Goal: Check status

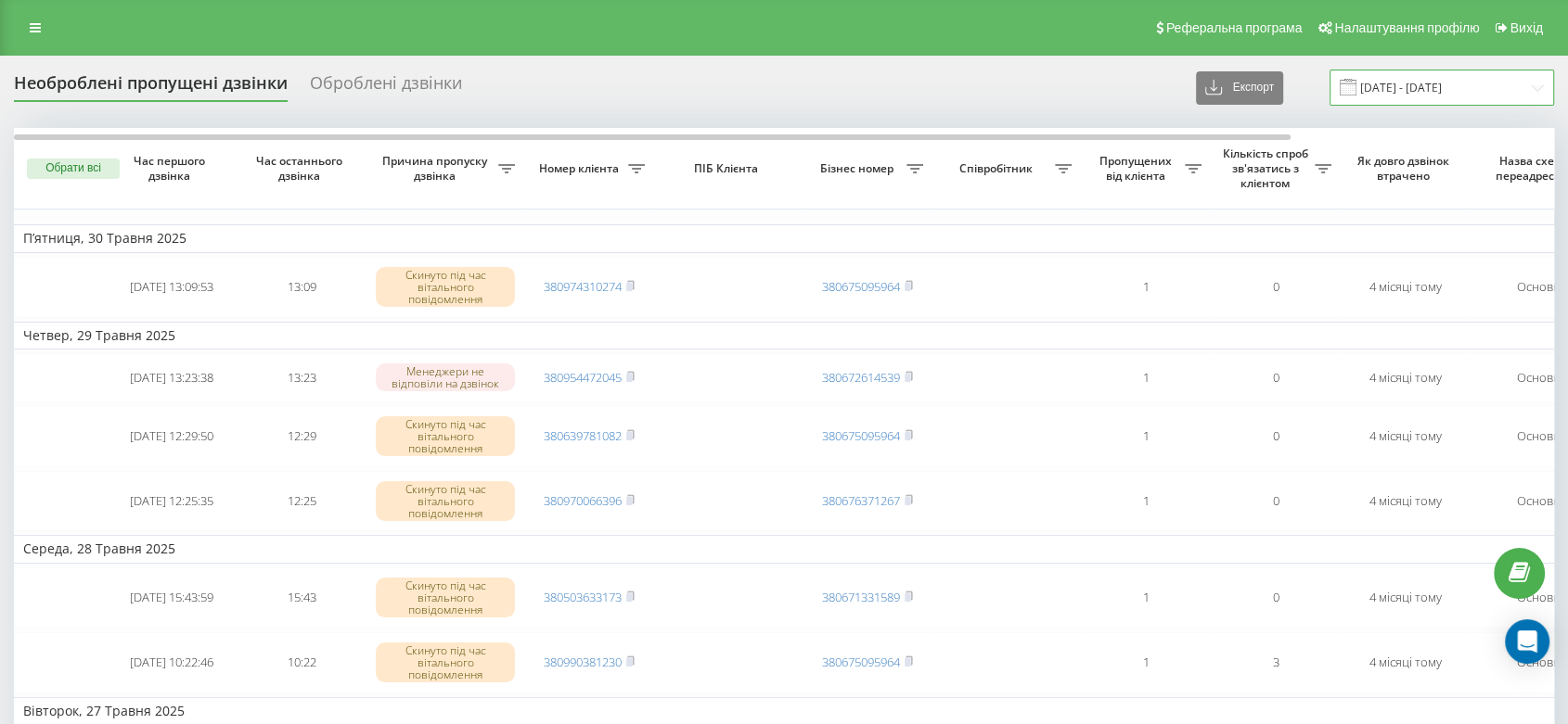
click at [1426, 103] on input "[DATE] - [DATE]" at bounding box center [1441, 87] width 225 height 37
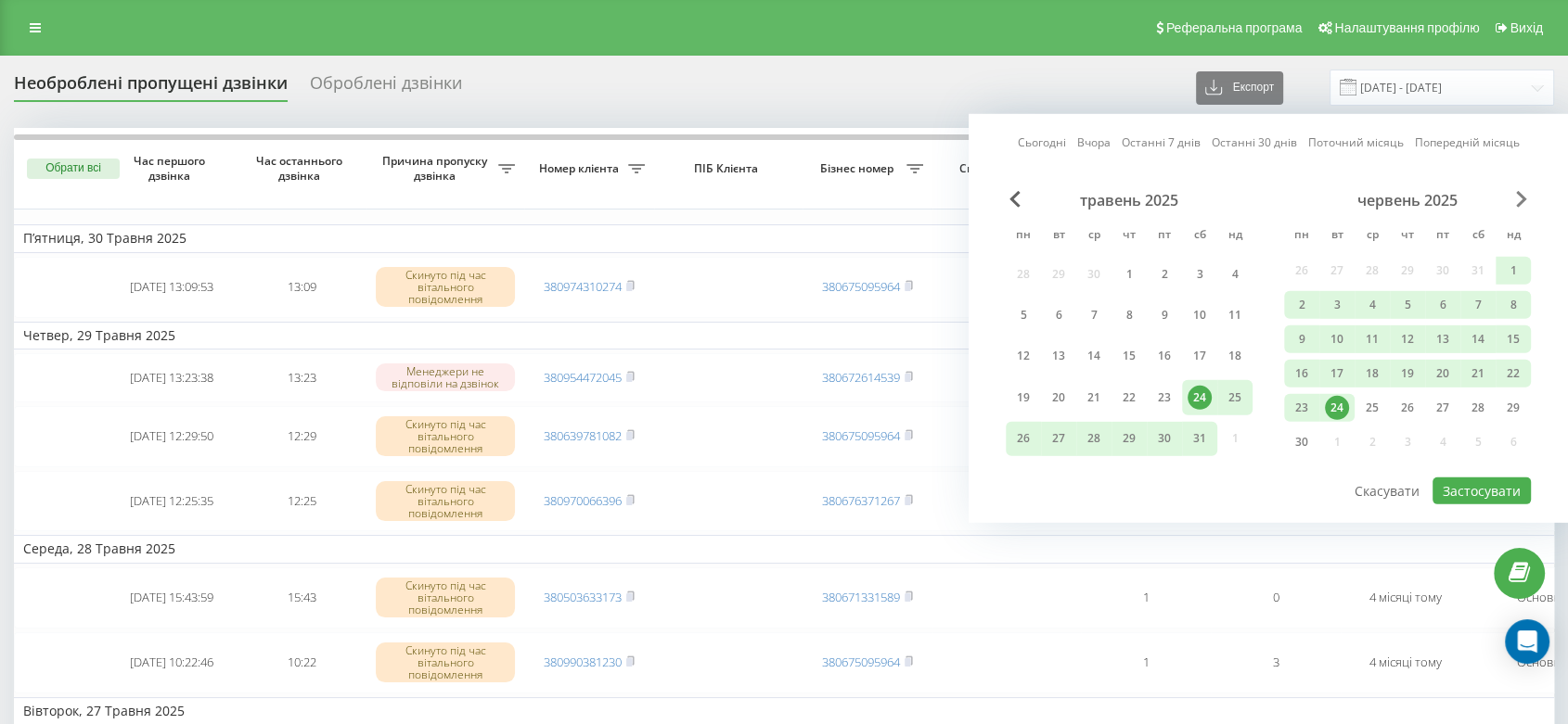
click at [1519, 204] on span "Next Month" at bounding box center [1521, 199] width 11 height 17
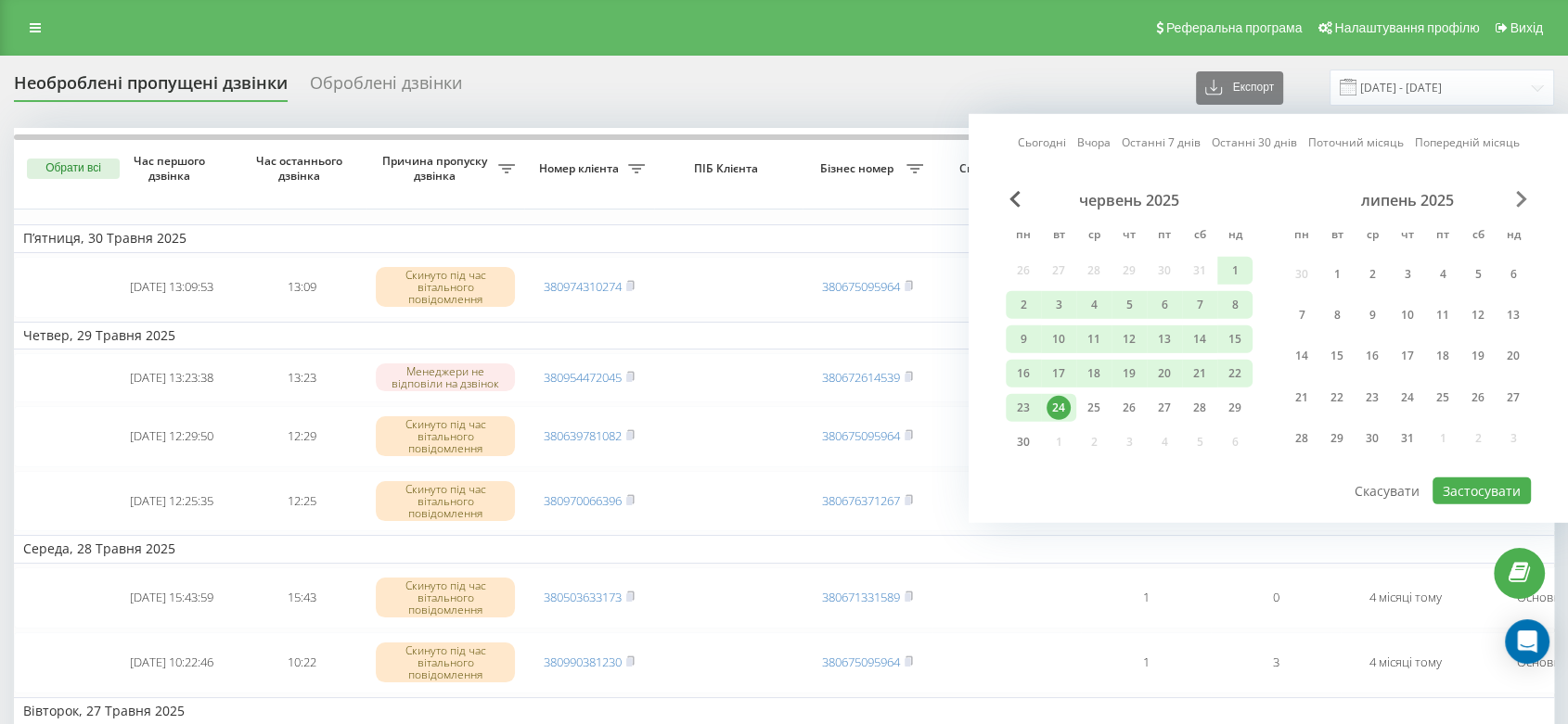
click at [1519, 203] on span "Next Month" at bounding box center [1521, 199] width 11 height 17
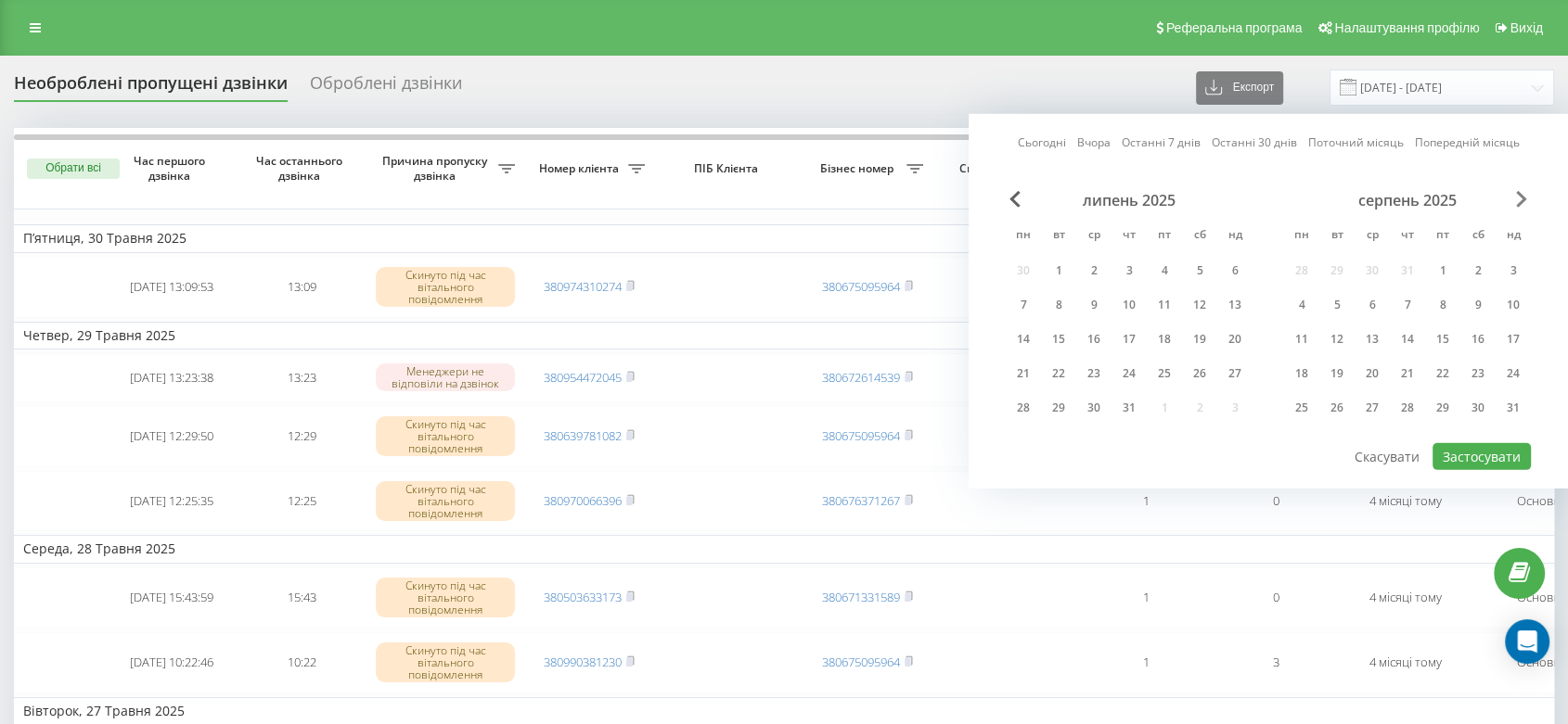
click at [1519, 202] on span "Next Month" at bounding box center [1521, 199] width 11 height 17
click at [1410, 340] on div "18" at bounding box center [1407, 340] width 24 height 24
click at [1443, 342] on div "19" at bounding box center [1443, 340] width 24 height 24
click at [1484, 451] on button "Застосувати" at bounding box center [1482, 456] width 99 height 27
type input "[DATE] - [DATE]"
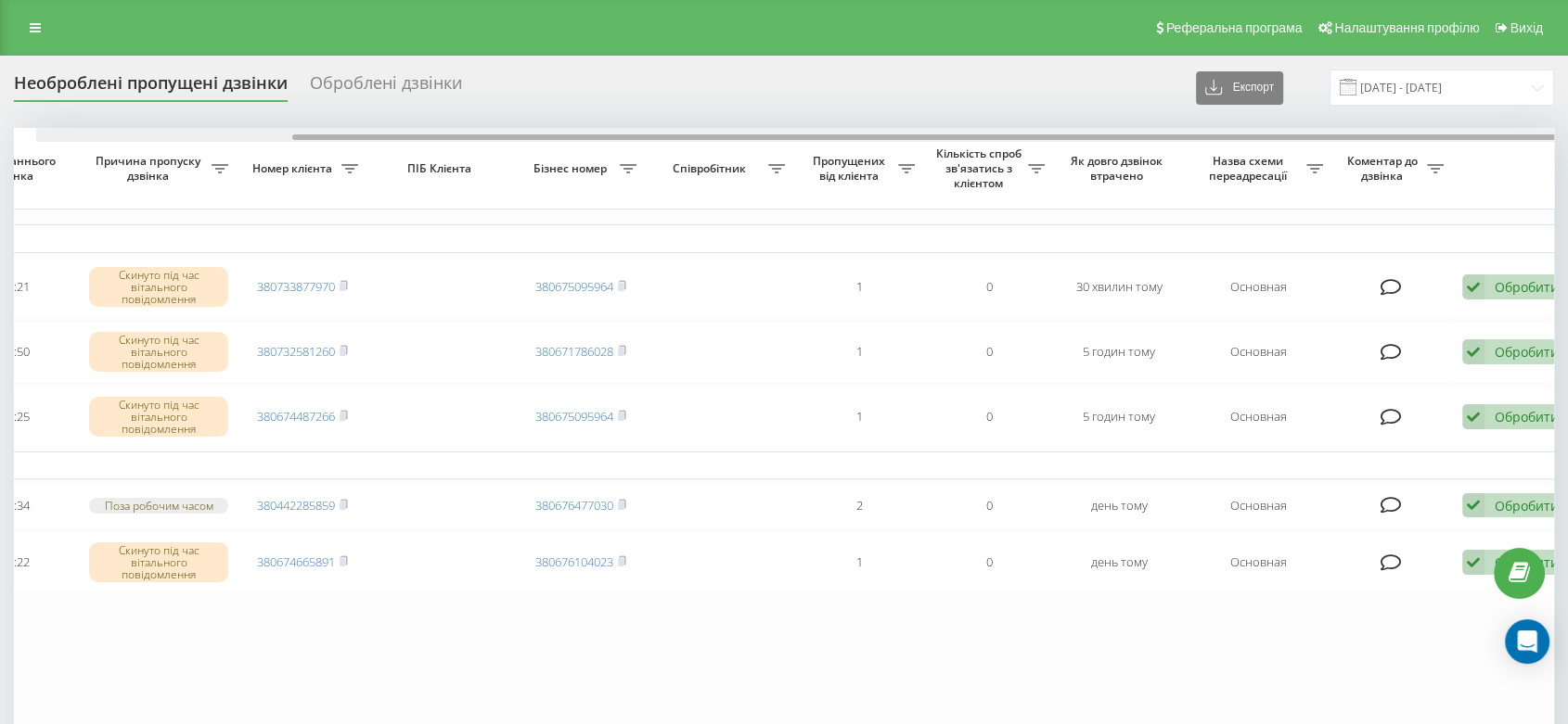
scroll to position [0, 309]
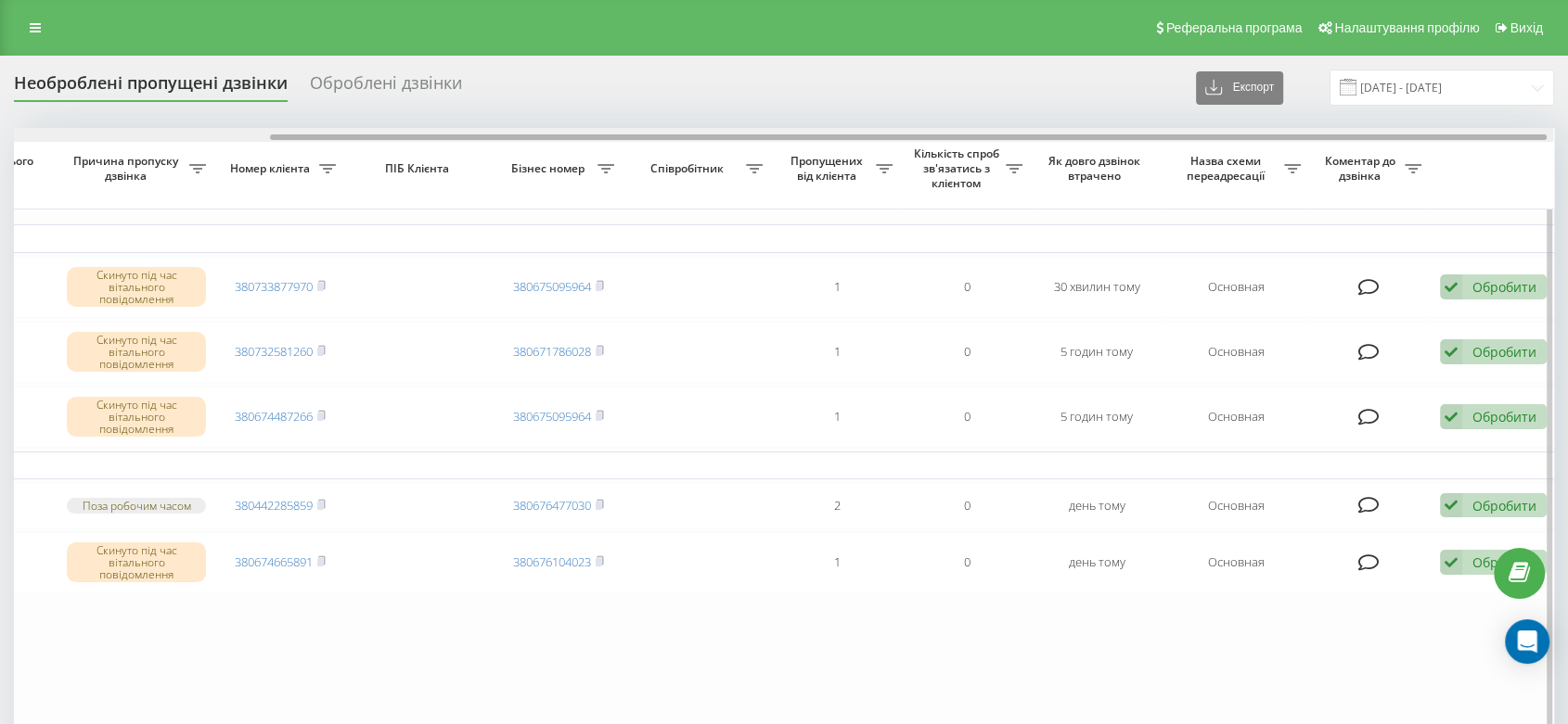
drag, startPoint x: 1172, startPoint y: 137, endPoint x: 1429, endPoint y: 187, distance: 261.8
click at [1429, 187] on div "Обрати всі Час першого дзвінка Час останнього дзвінка Причина пропуску дзвінка …" at bounding box center [784, 426] width 1540 height 598
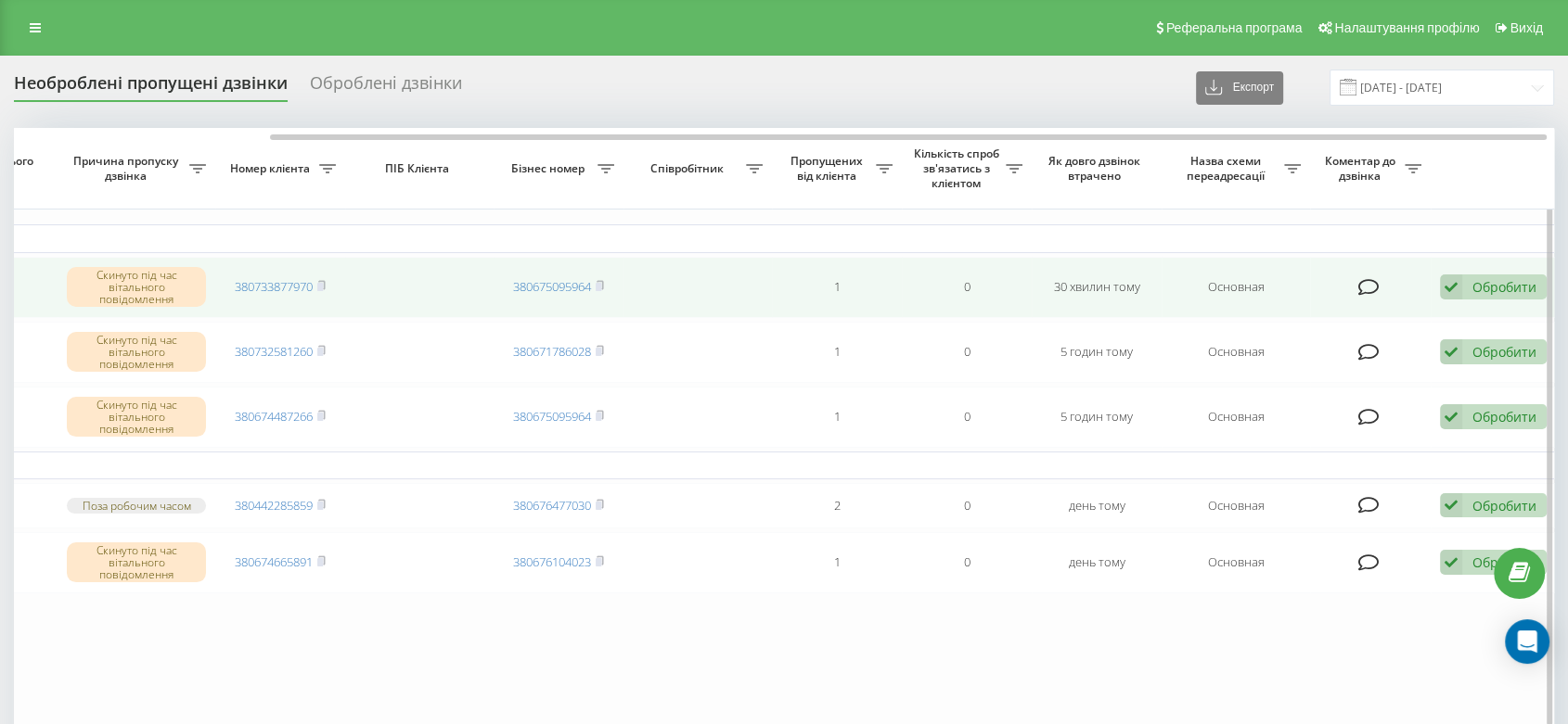
click at [1512, 295] on div "Обробити Не вдалося зв'язатися Зв'язався з клієнтом за допомогою іншого каналу …" at bounding box center [1493, 286] width 107 height 25
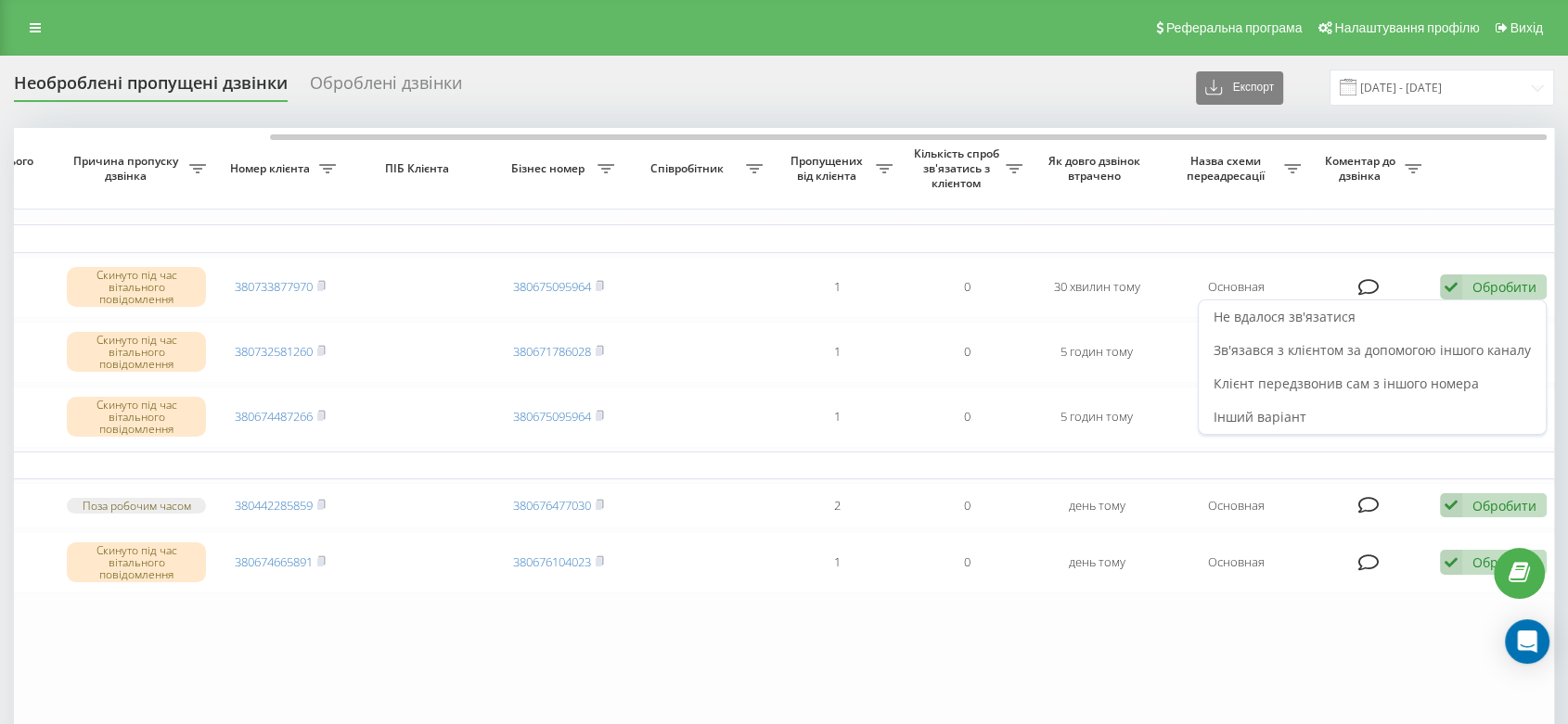
click at [1423, 307] on div "Не вдалося зв'язатися" at bounding box center [1372, 317] width 347 height 34
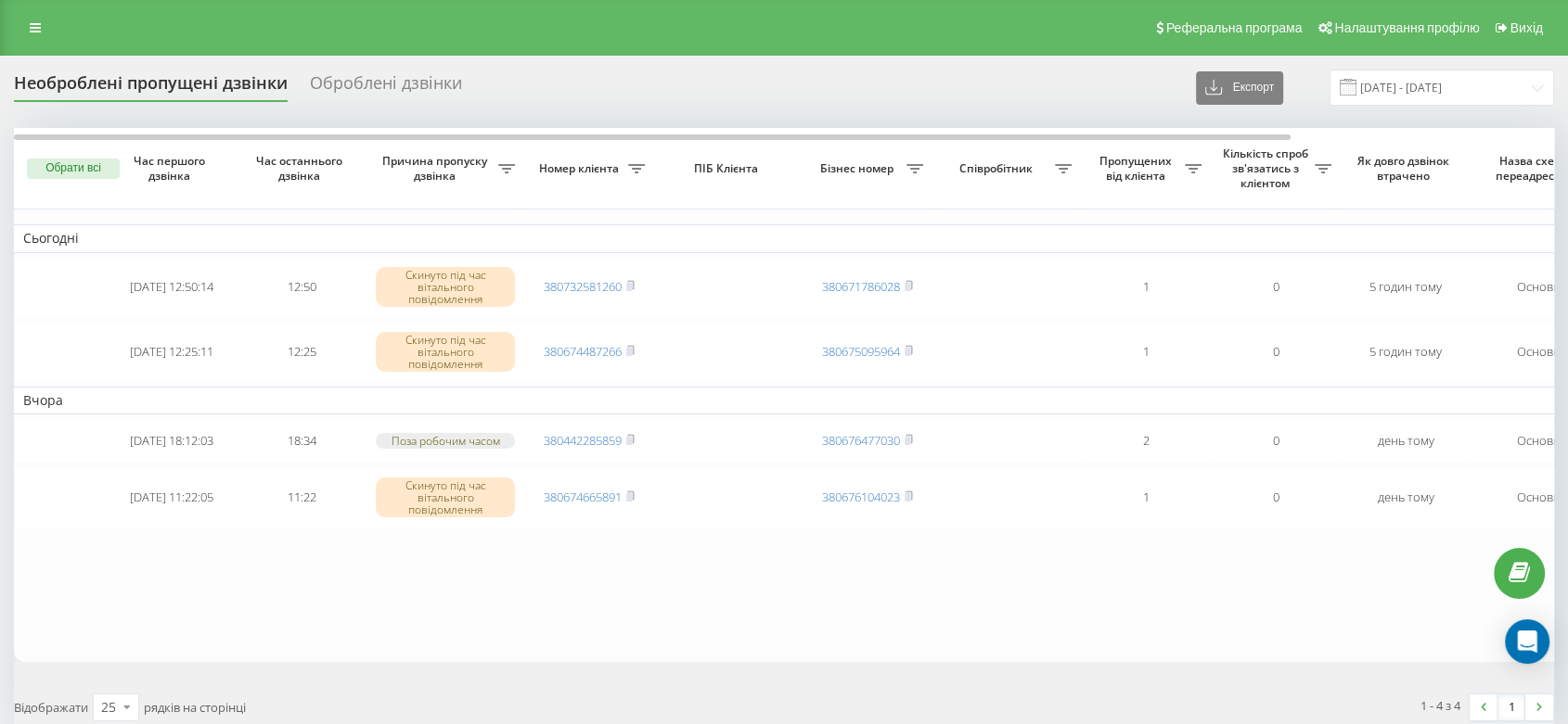
scroll to position [0, 316]
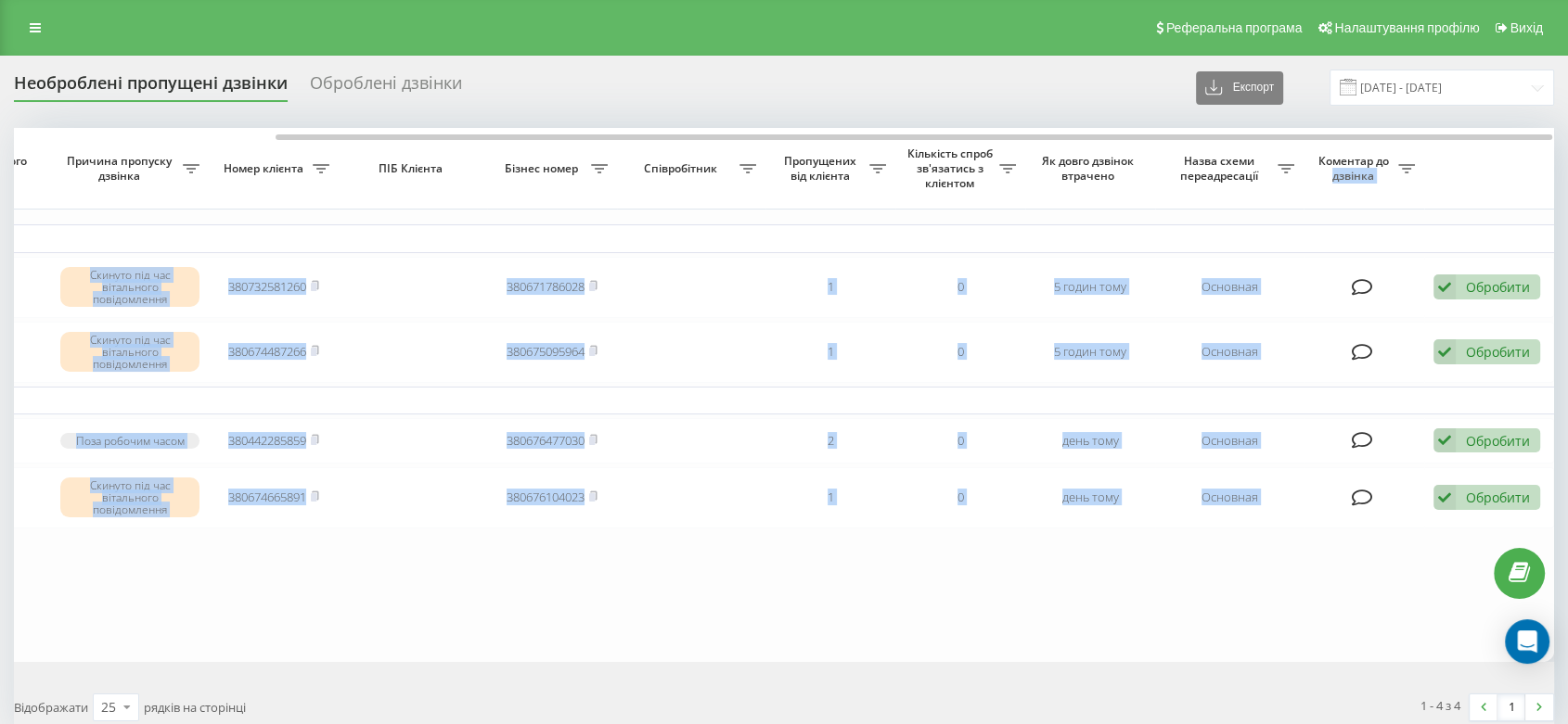
drag, startPoint x: 1106, startPoint y: 131, endPoint x: 1395, endPoint y: 166, distance: 291.1
click at [1395, 154] on div "Обрати всі Час першого дзвінка Час останнього дзвінка Причина пропуску дзвінка …" at bounding box center [784, 394] width 1540 height 533
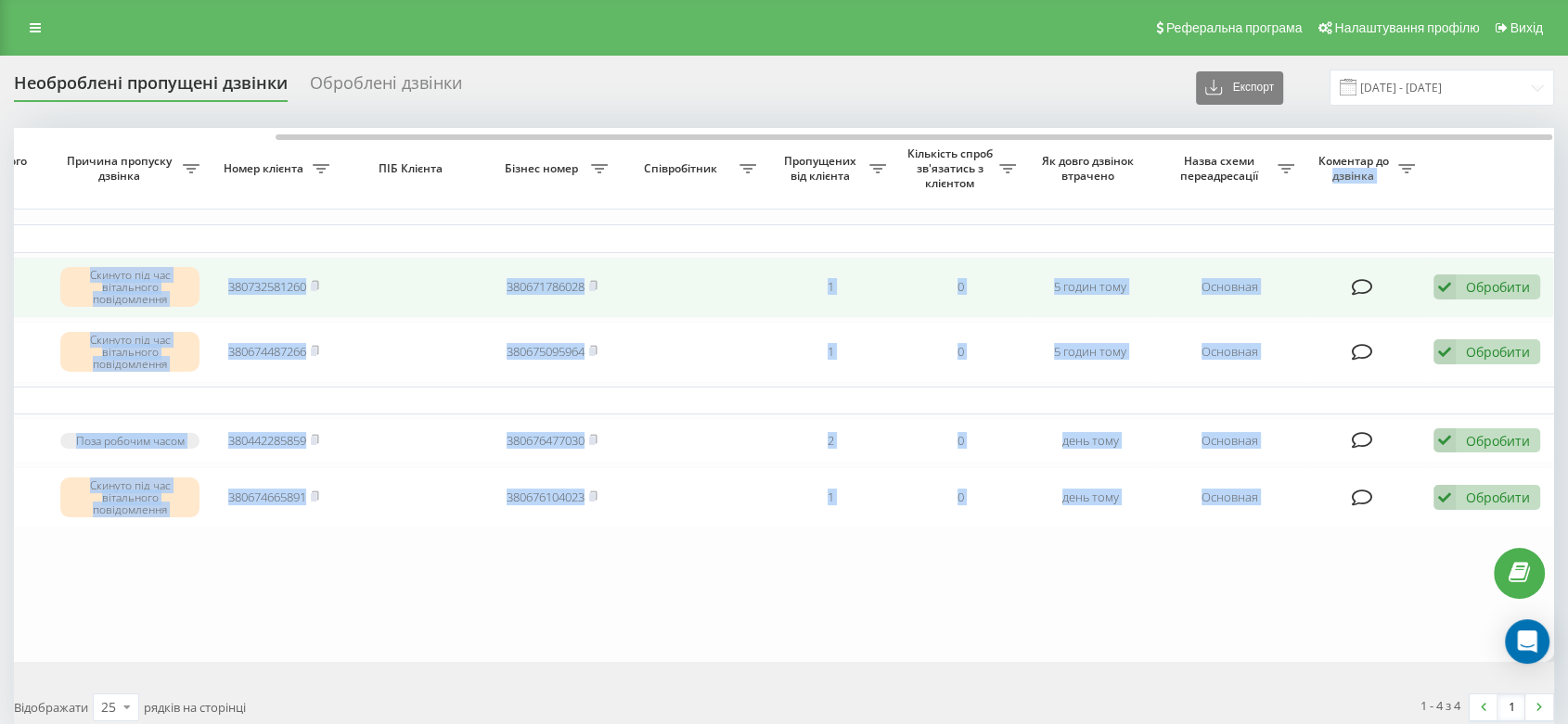
click at [1506, 280] on div "Обробити" at bounding box center [1498, 286] width 64 height 18
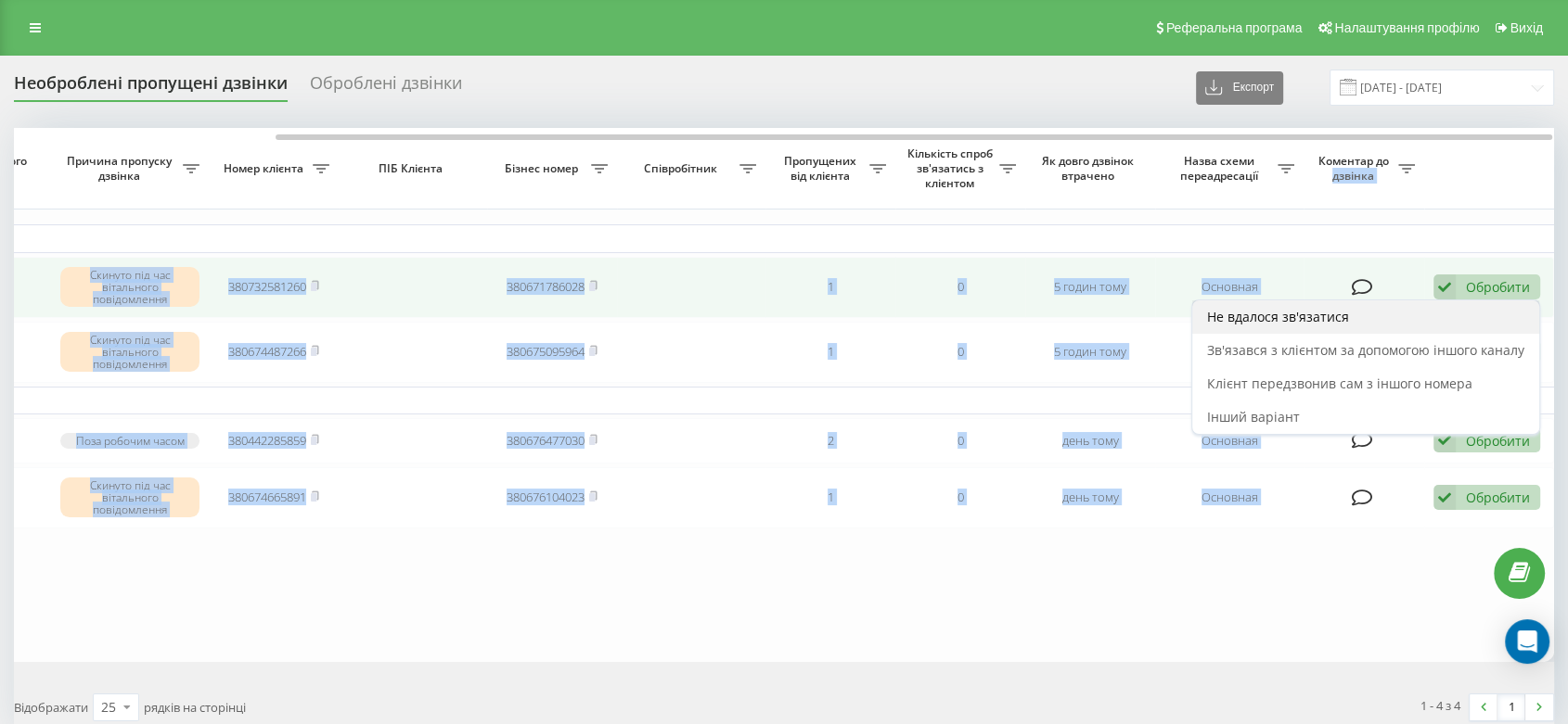
click at [1384, 324] on div "Не вдалося зв'язатися" at bounding box center [1365, 317] width 347 height 34
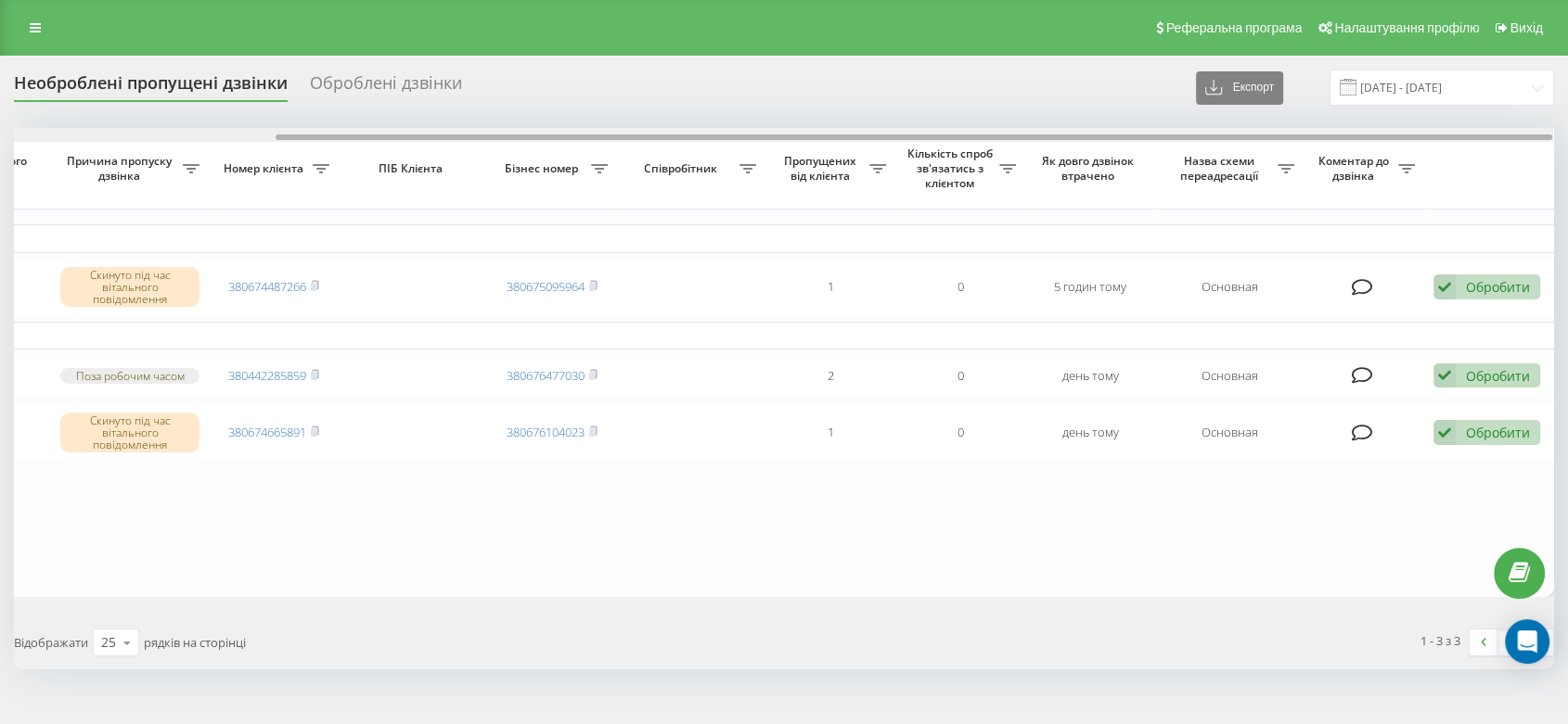
drag, startPoint x: 1067, startPoint y: 149, endPoint x: 1334, endPoint y: 176, distance: 268.4
click at [1333, 173] on div "Обрати всі Час першого дзвінка Час останнього дзвінка Причина пропуску дзвінка …" at bounding box center [784, 362] width 1540 height 469
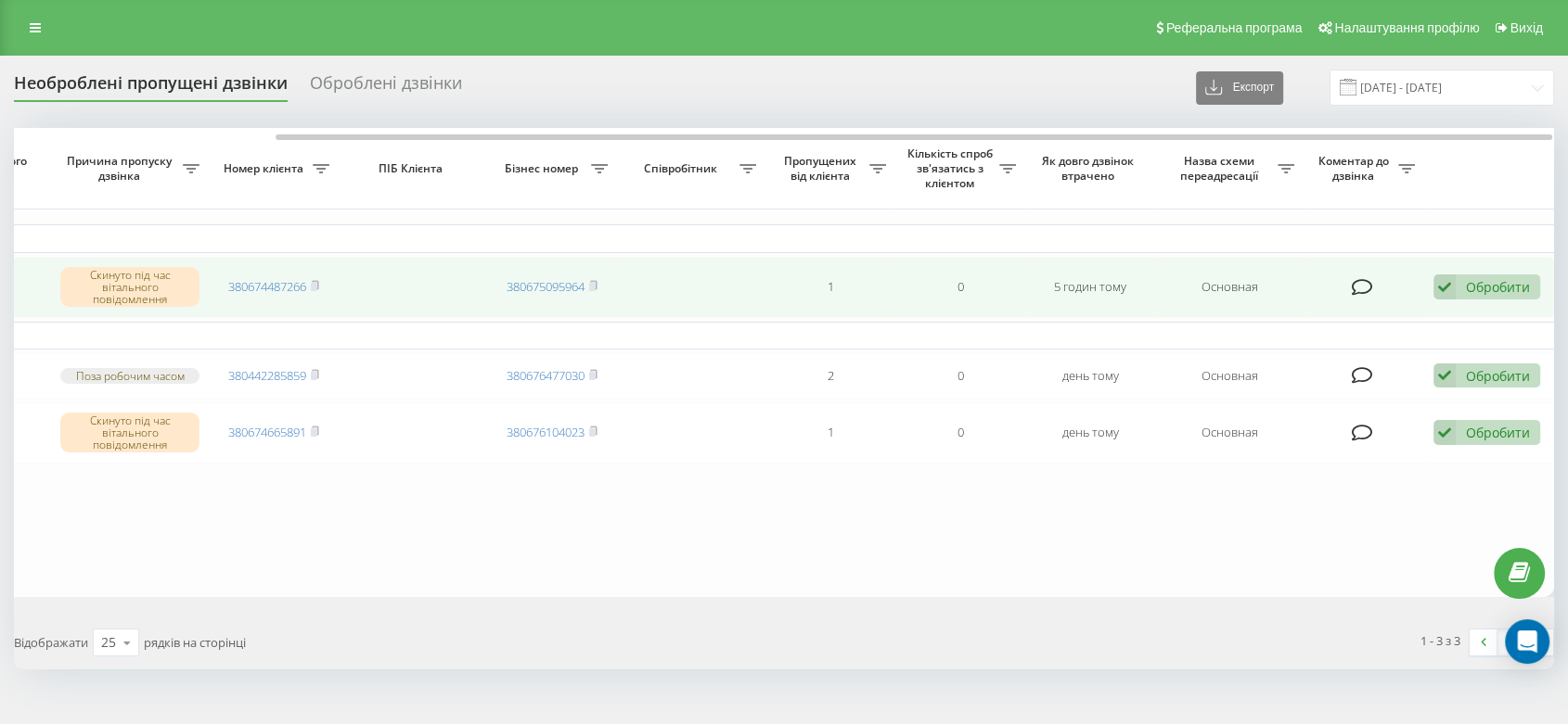
click at [1495, 283] on div "Обробити" at bounding box center [1498, 286] width 64 height 18
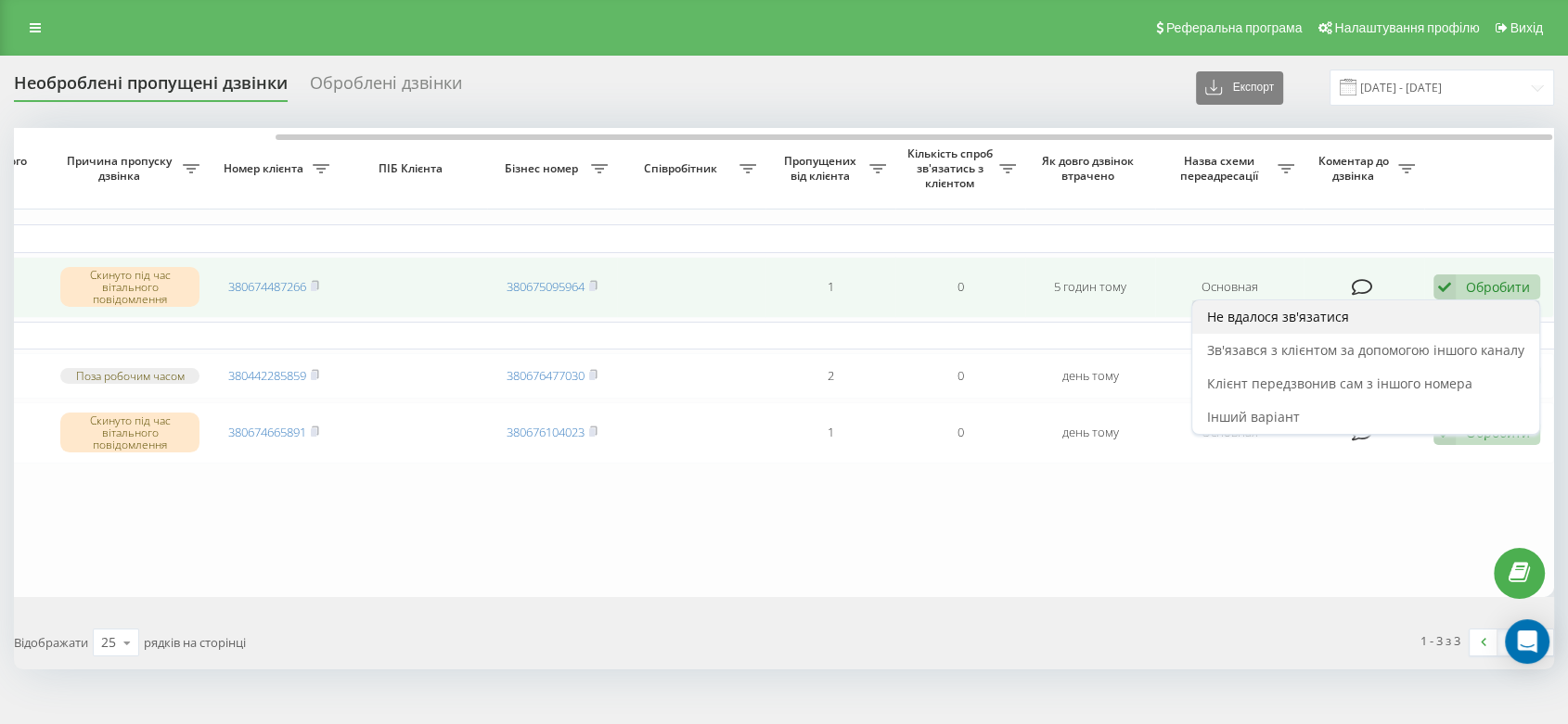
click at [1408, 316] on div "Не вдалося зв'язатися" at bounding box center [1365, 317] width 347 height 34
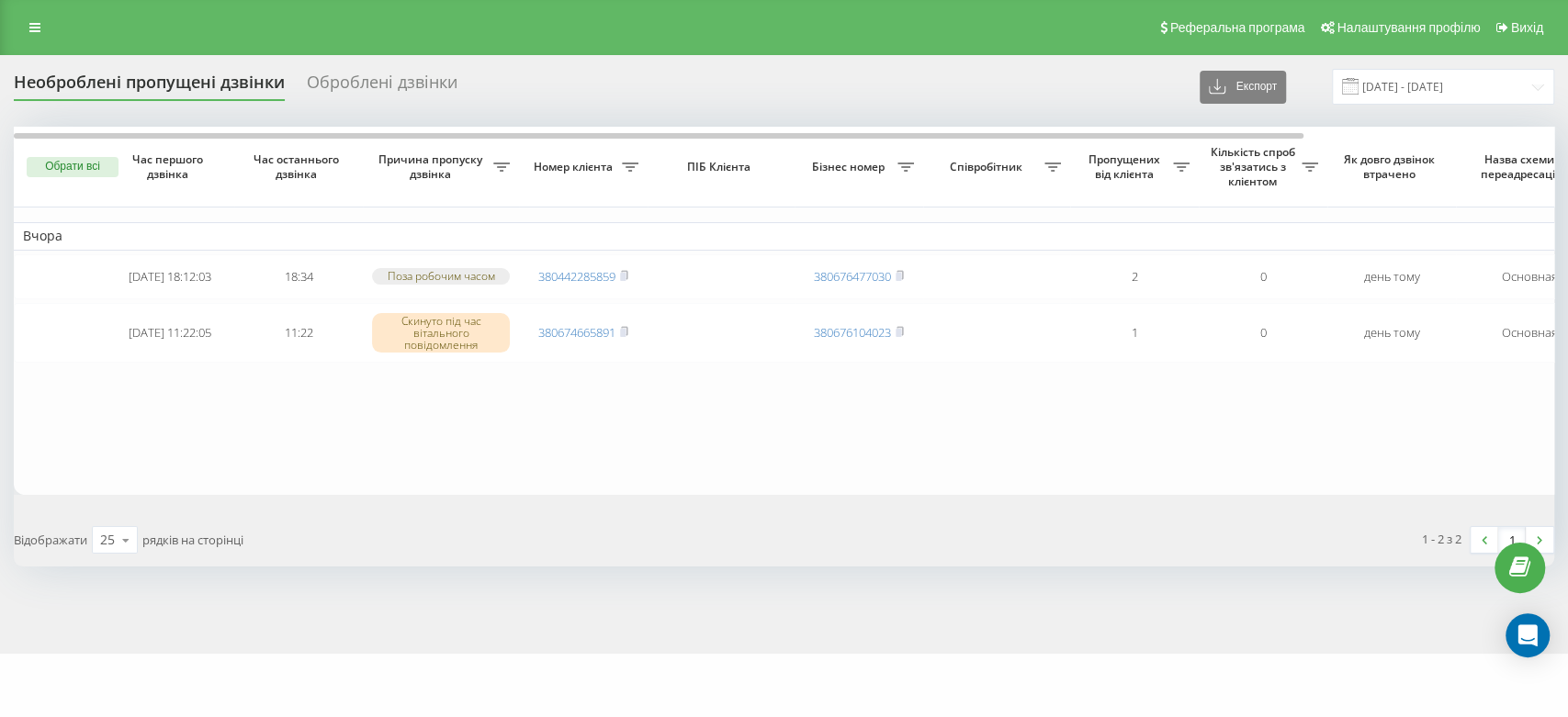
scroll to position [0, 297]
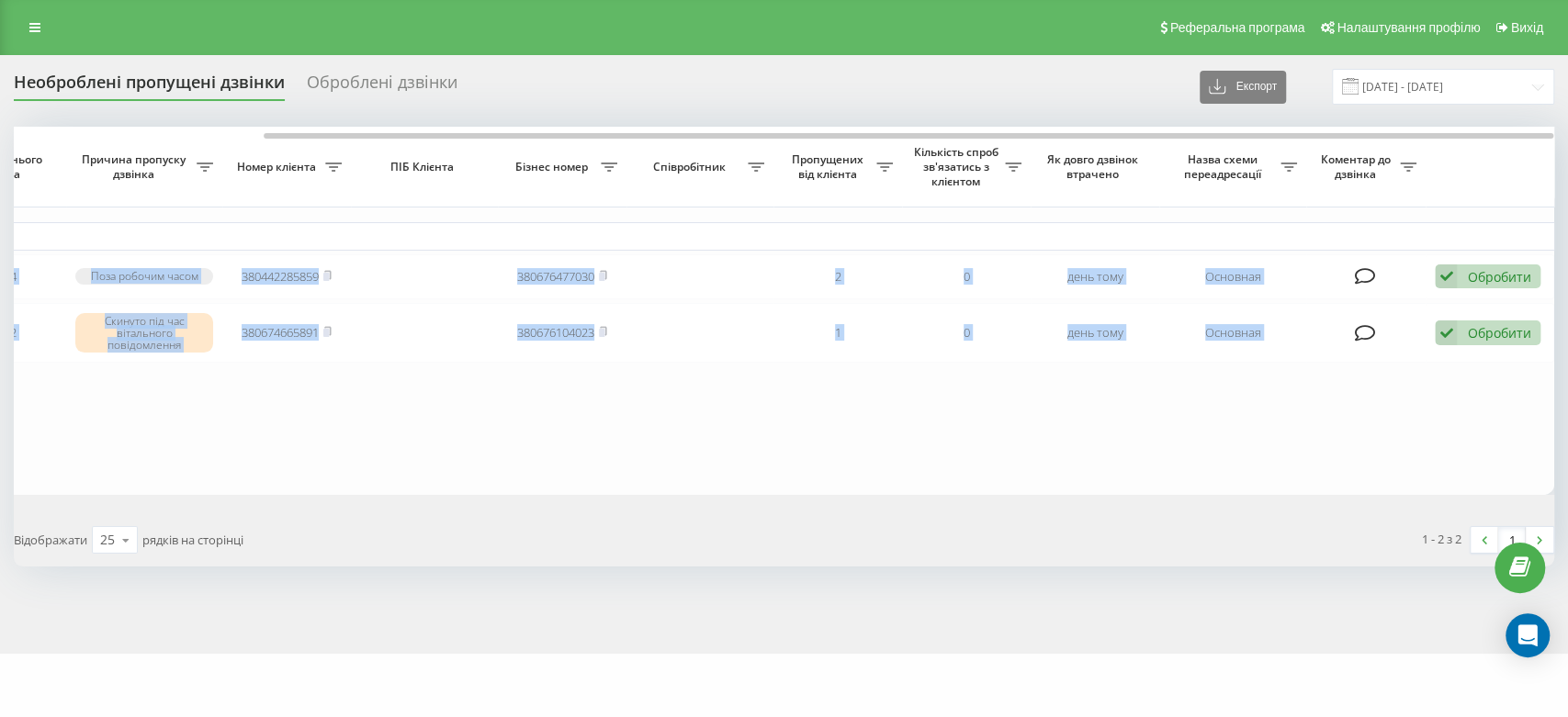
drag, startPoint x: 956, startPoint y: 139, endPoint x: 1545, endPoint y: 160, distance: 589.4
click at [1552, 172] on div "Необроблені пропущені дзвінки Оброблені дзвінки Експорт .csv .xlsx [DATE] - [DA…" at bounding box center [784, 354] width 1568 height 599
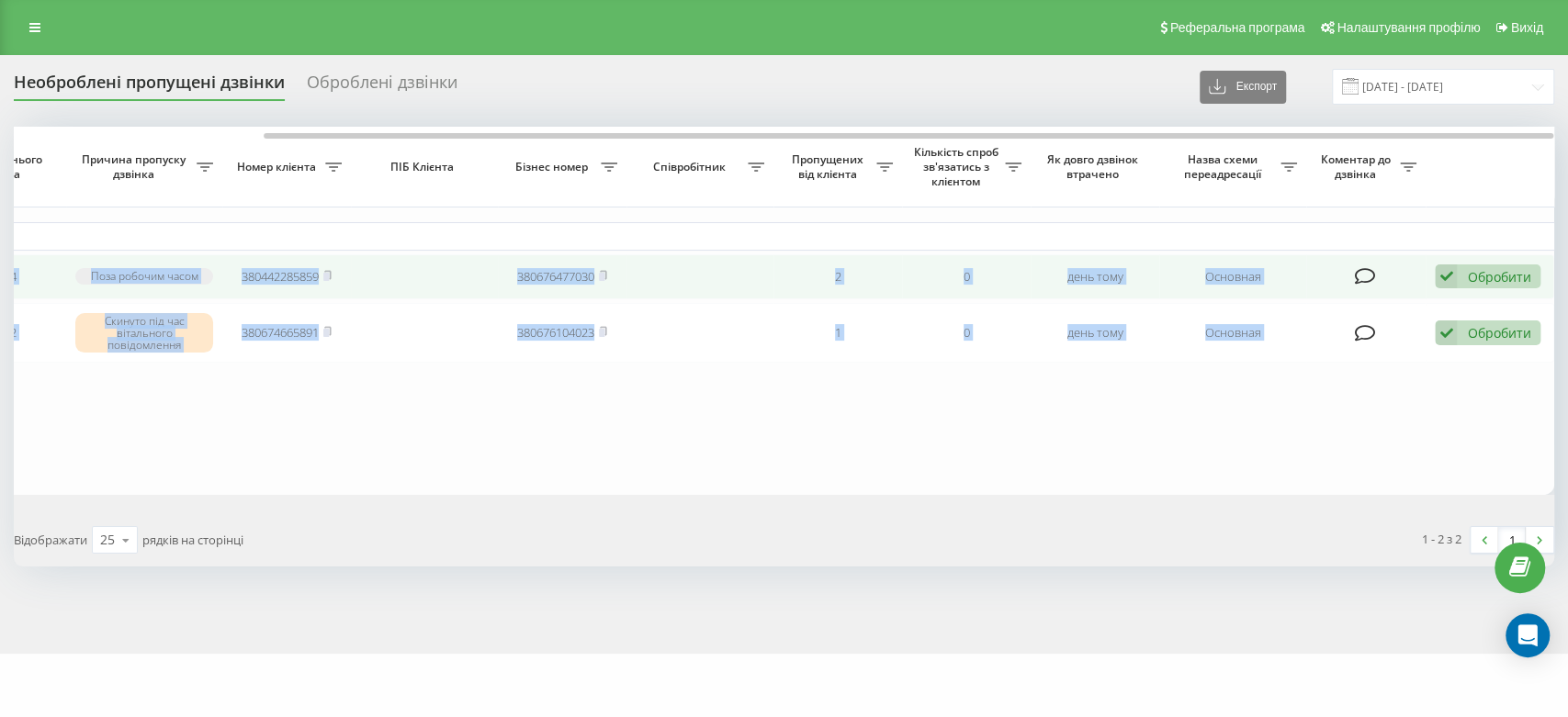
click at [1482, 281] on div "Обробити" at bounding box center [1499, 276] width 63 height 18
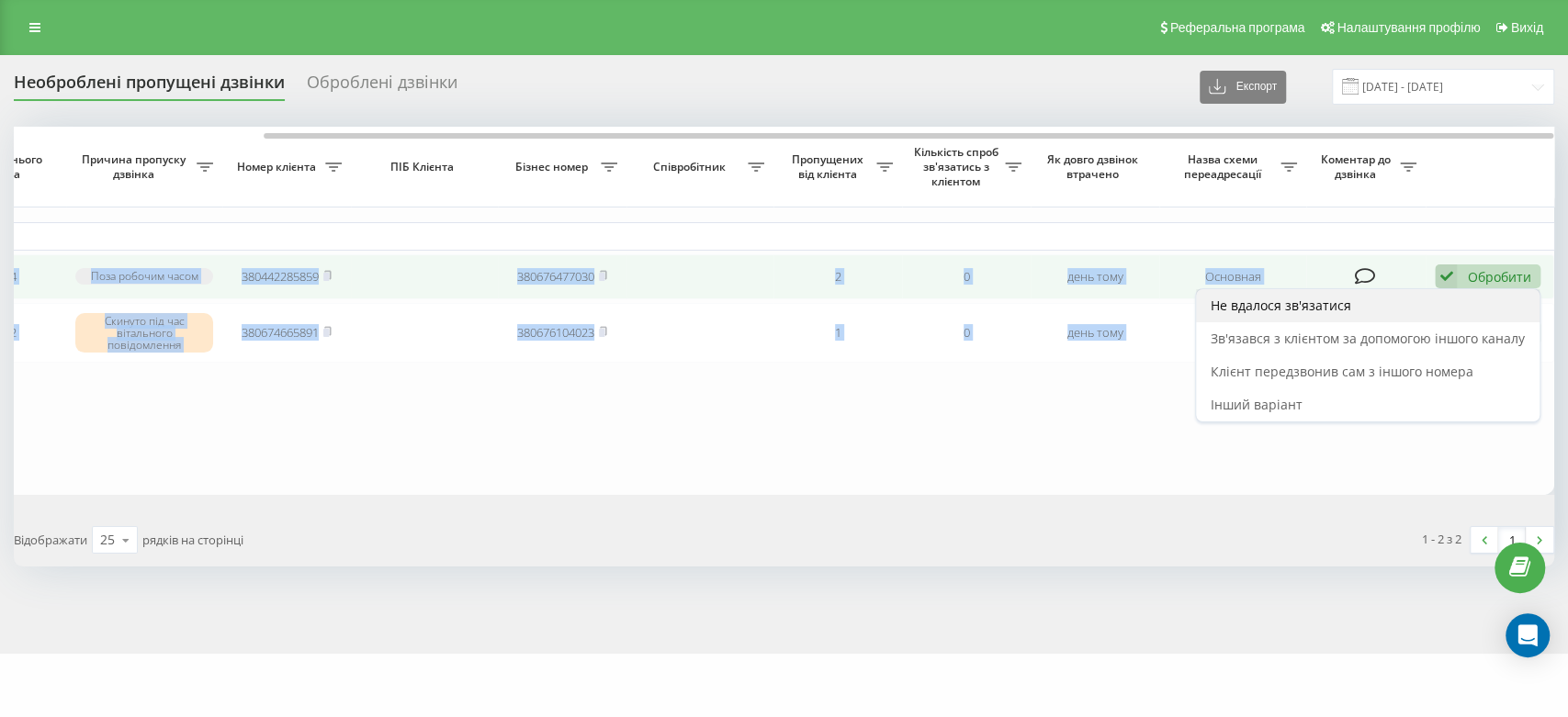
click at [1426, 310] on div "Не вдалося зв'язатися" at bounding box center [1368, 306] width 343 height 33
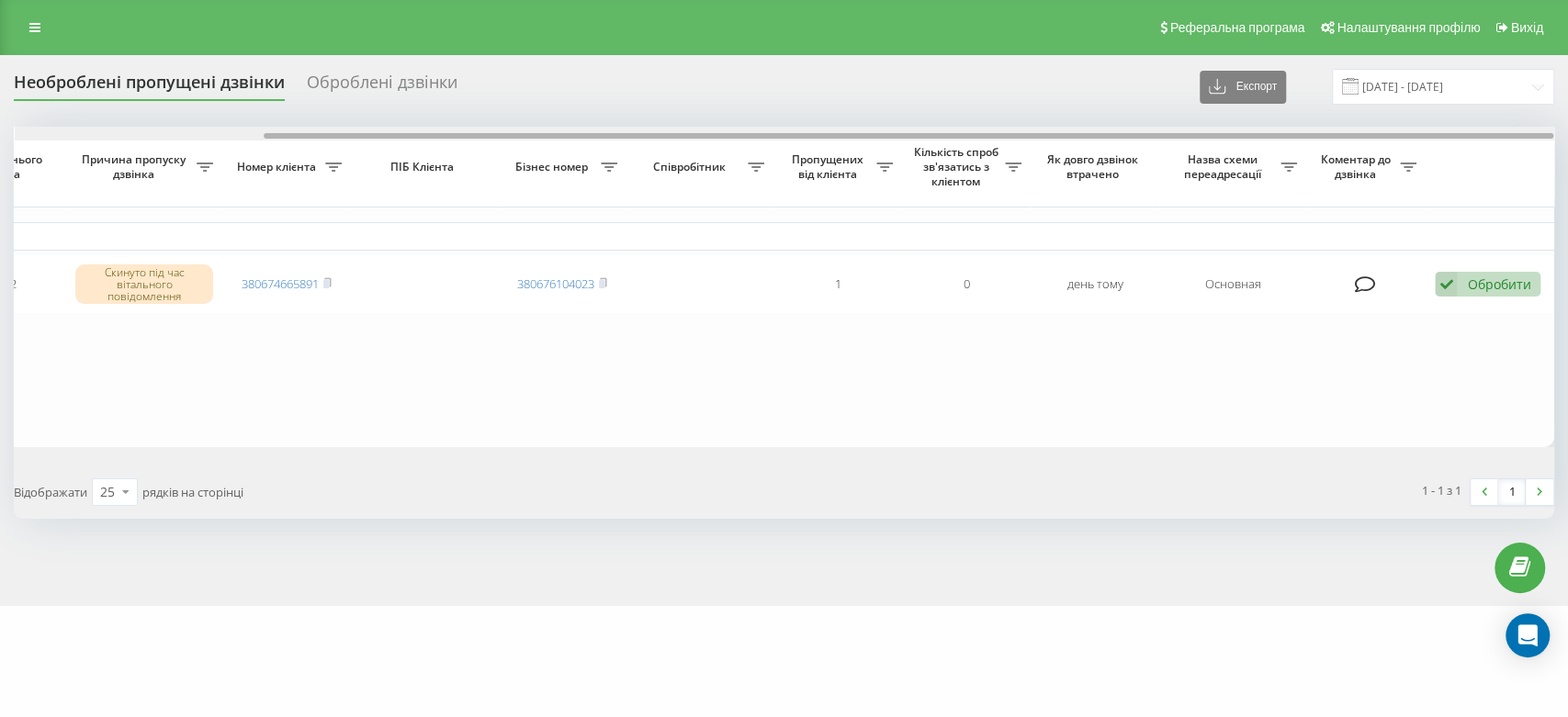
drag, startPoint x: 1227, startPoint y: 135, endPoint x: 1567, endPoint y: 153, distance: 340.5
click at [1552, 153] on div "Необроблені пропущені дзвінки Оброблені дзвінки Експорт .csv .xlsx [DATE] - [DA…" at bounding box center [784, 330] width 1568 height 551
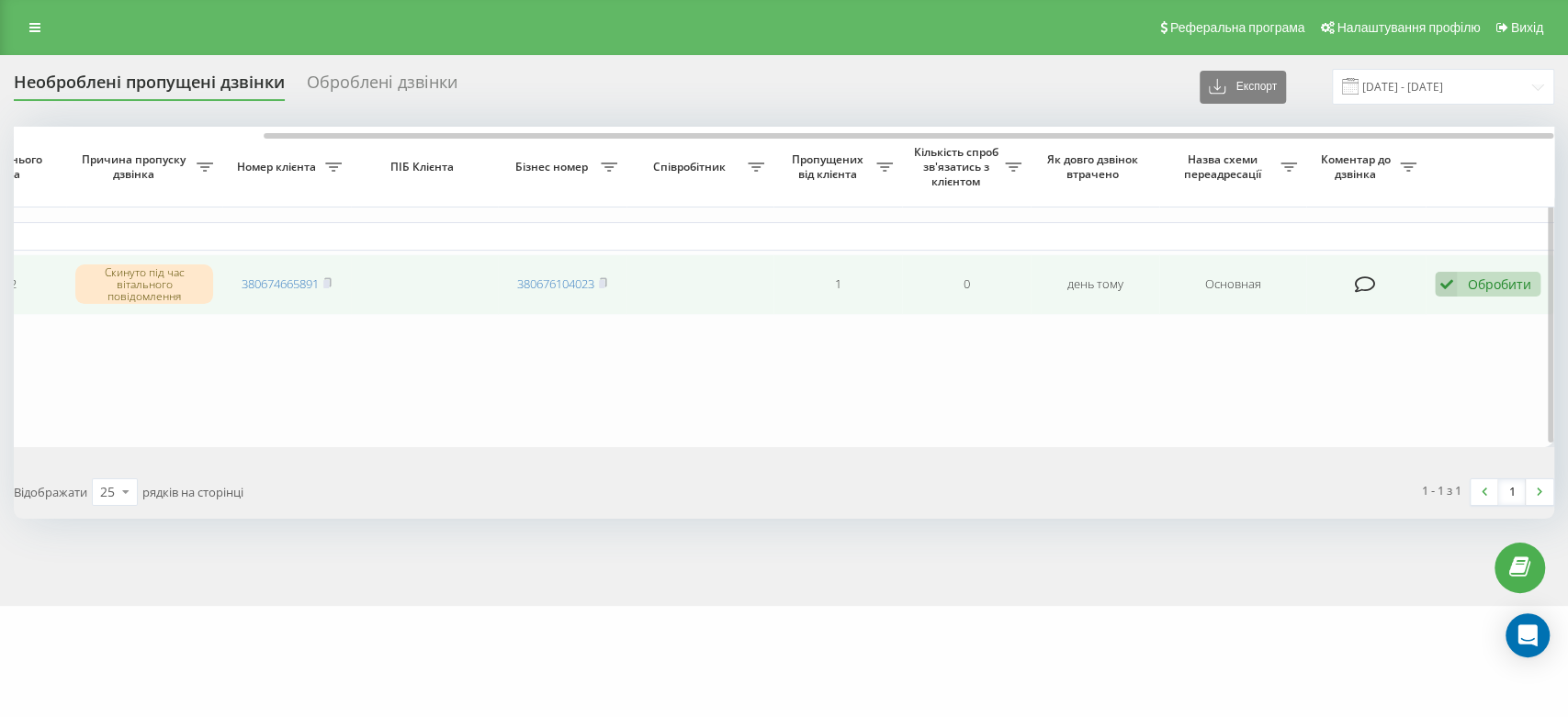
click at [1462, 282] on div "Обробити Не вдалося зв'язатися Зв'язався з клієнтом за допомогою іншого каналу …" at bounding box center [1488, 284] width 106 height 25
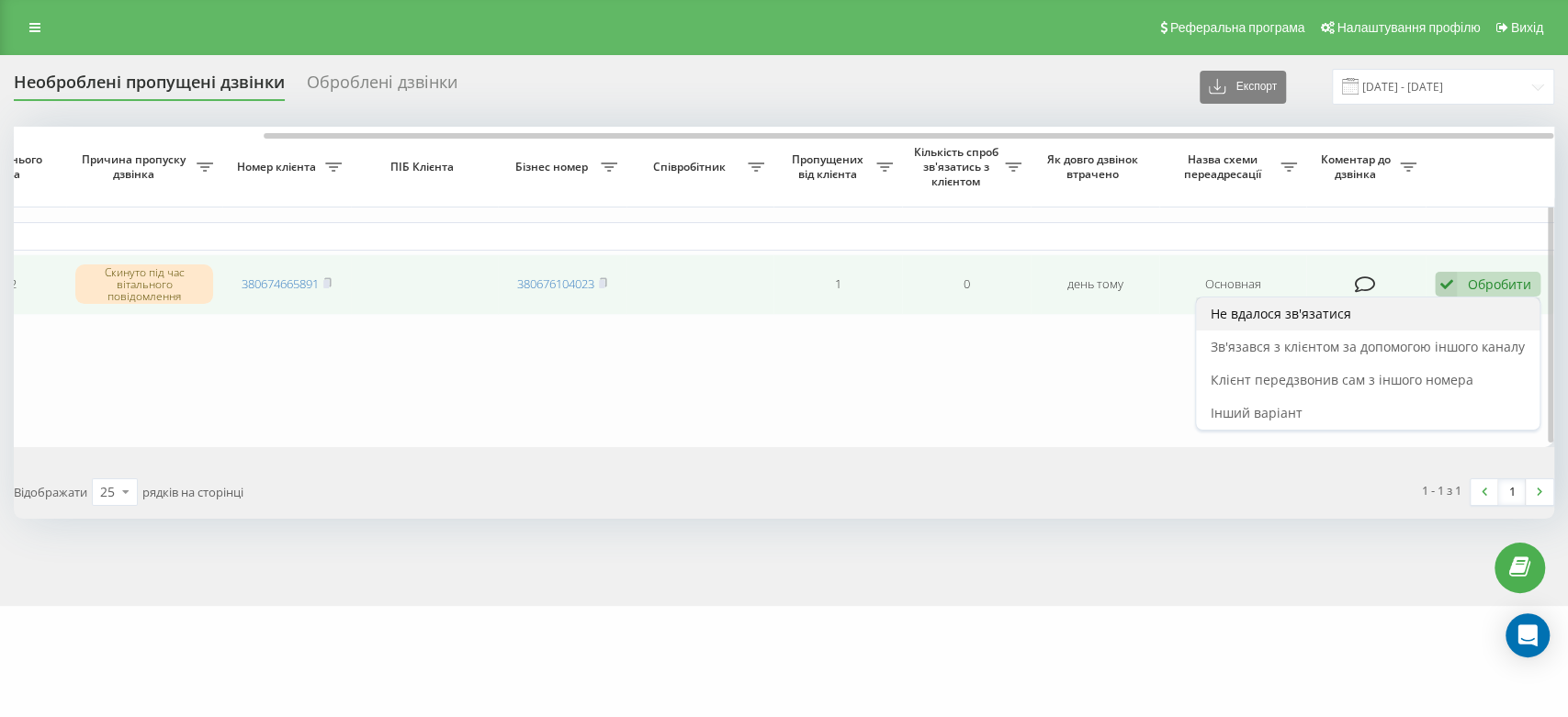
click at [1360, 302] on div "Не вдалося зв'язатися" at bounding box center [1368, 314] width 343 height 33
